Goal: Register for event/course

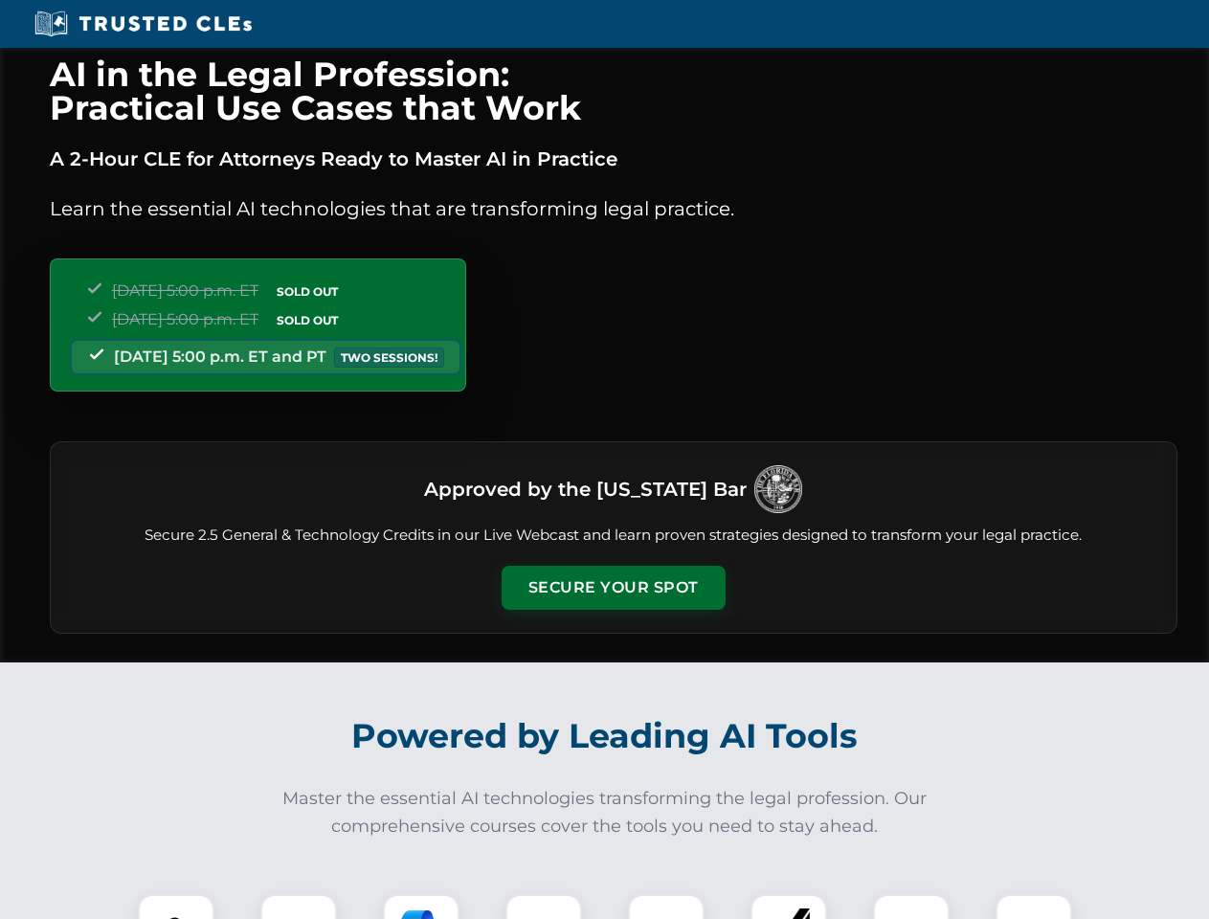
click at [612, 588] on button "Secure Your Spot" at bounding box center [613, 588] width 224 height 44
click at [176, 906] on img at bounding box center [176, 932] width 56 height 56
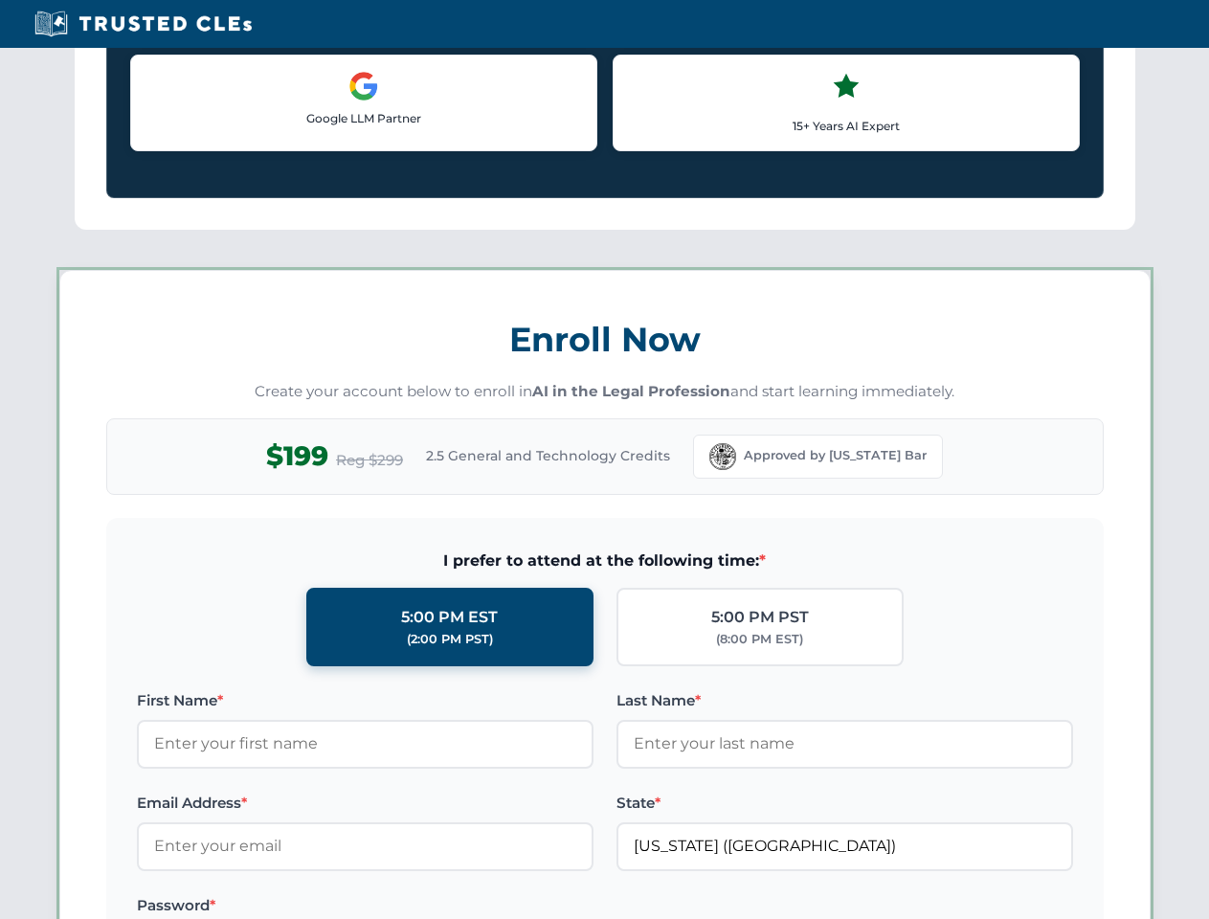
click at [421, 906] on label "Password *" at bounding box center [365, 905] width 457 height 23
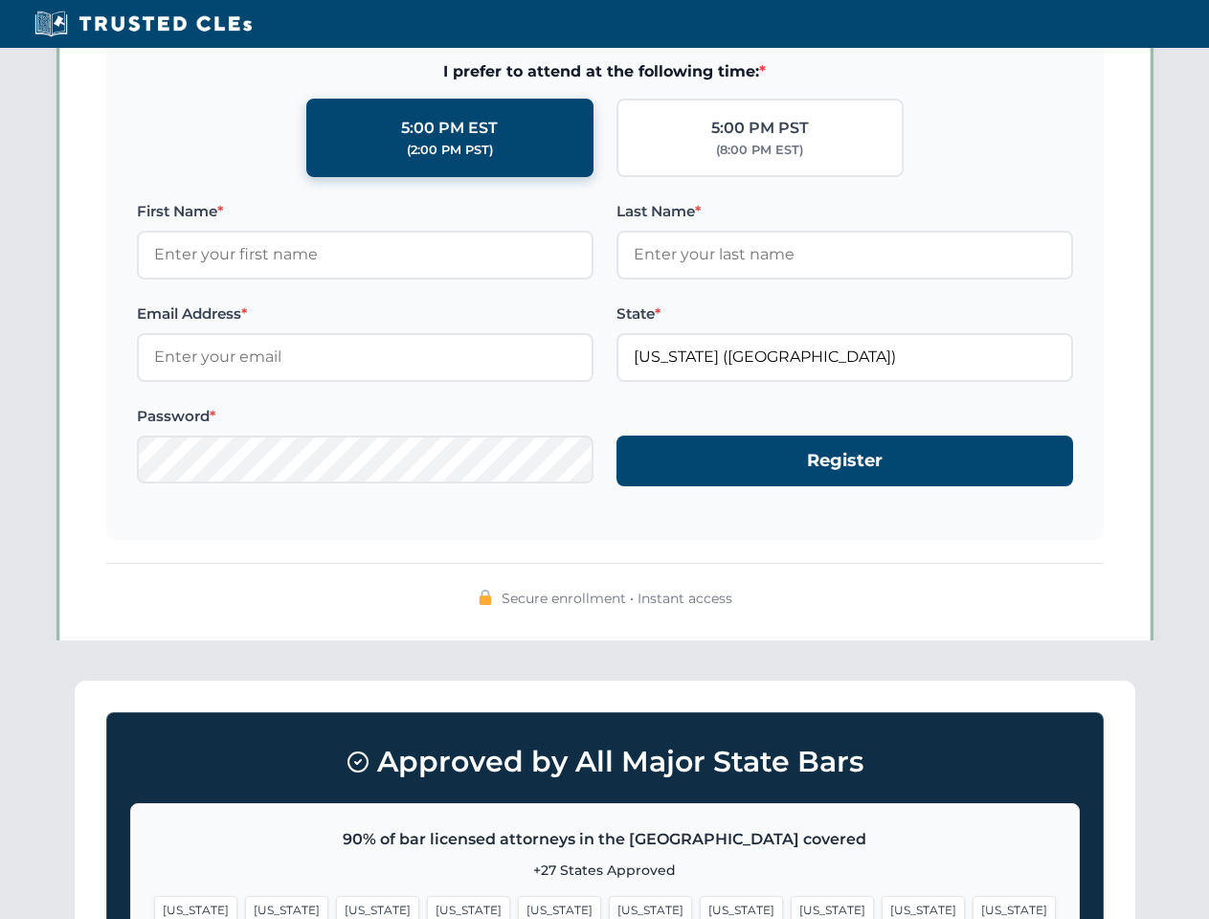
click at [881, 906] on span "[US_STATE]" at bounding box center [922, 910] width 83 height 28
